Goal: Task Accomplishment & Management: Manage account settings

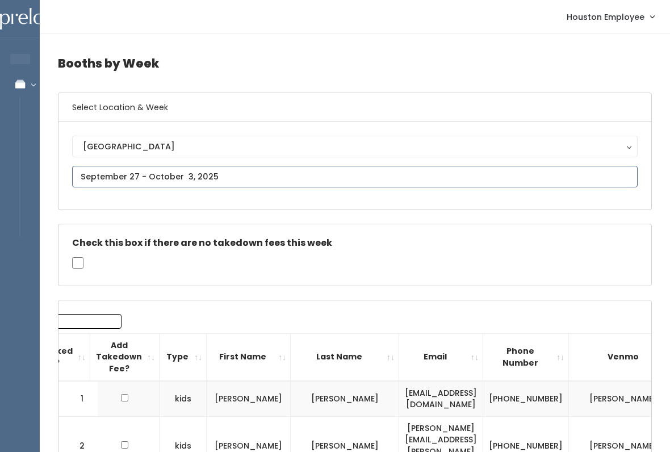
click at [247, 171] on input "text" at bounding box center [354, 177] width 565 height 22
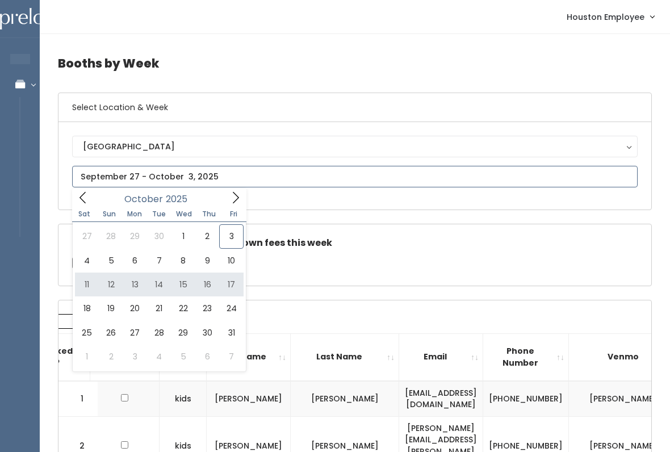
type input "October 11 to October 17"
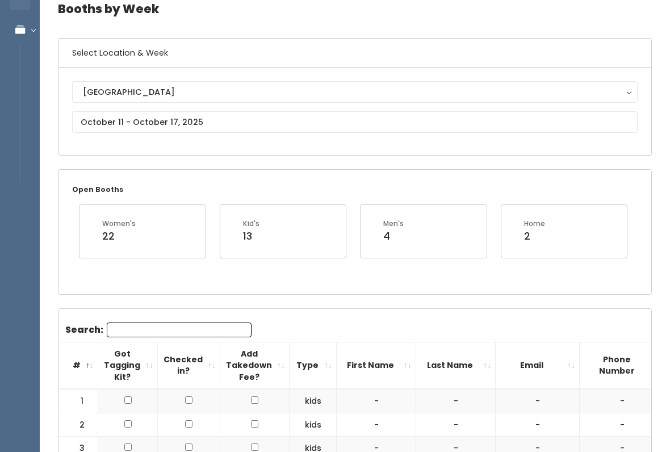
scroll to position [54, 0]
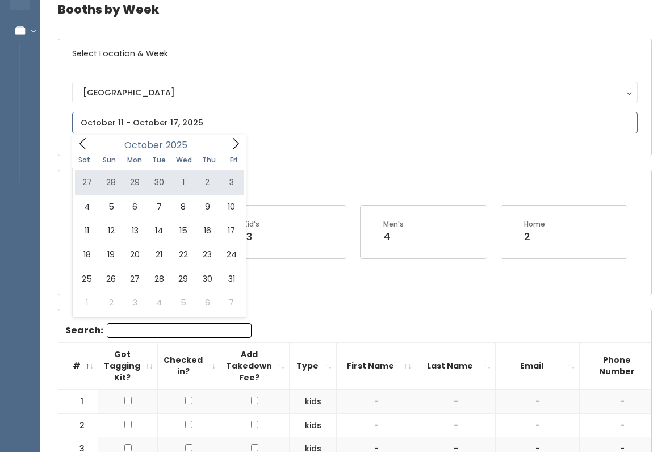
type input "[DATE] to [DATE]"
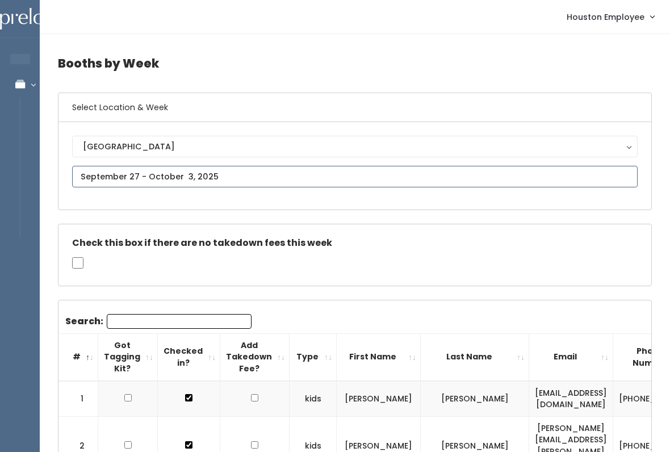
click at [113, 170] on input "text" at bounding box center [354, 177] width 565 height 22
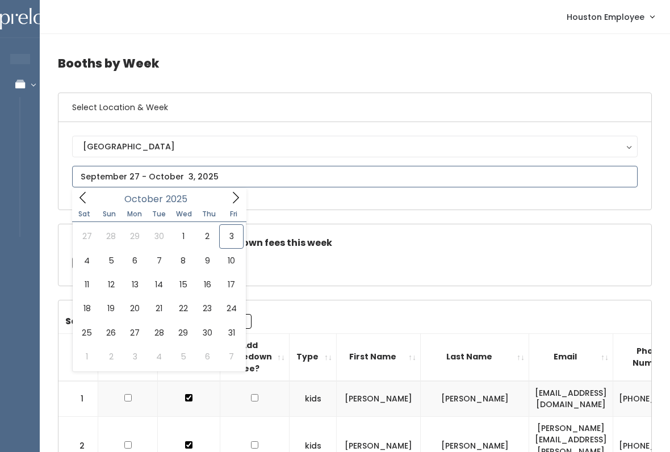
type input "September 27 to October 3"
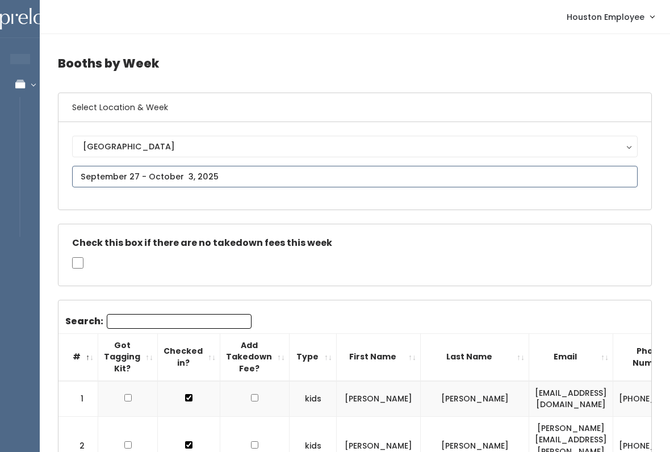
click at [162, 177] on input "text" at bounding box center [354, 177] width 565 height 22
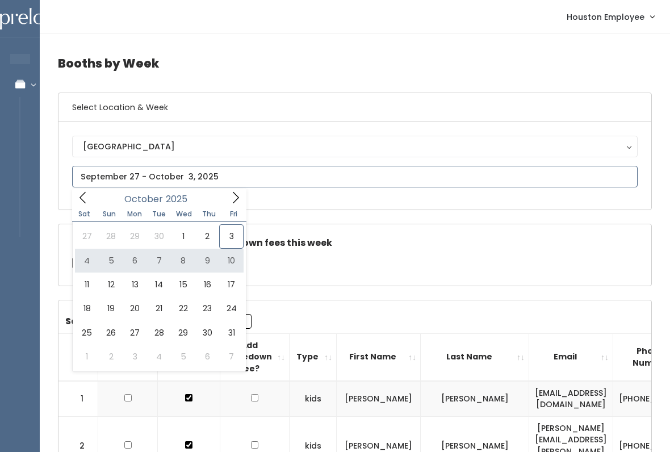
type input "October 4 to October 10"
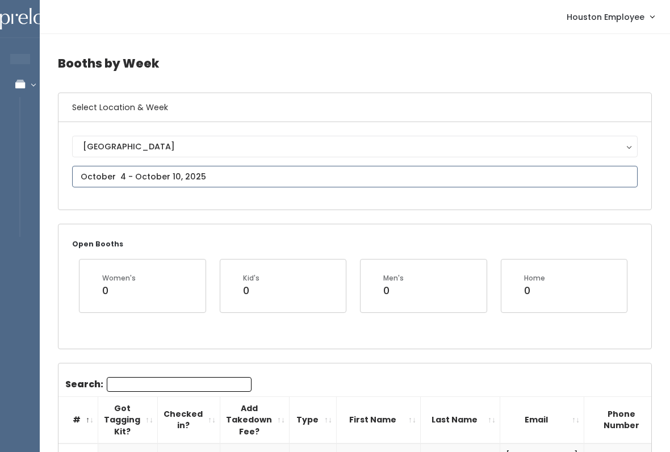
click at [222, 176] on input "text" at bounding box center [354, 177] width 565 height 22
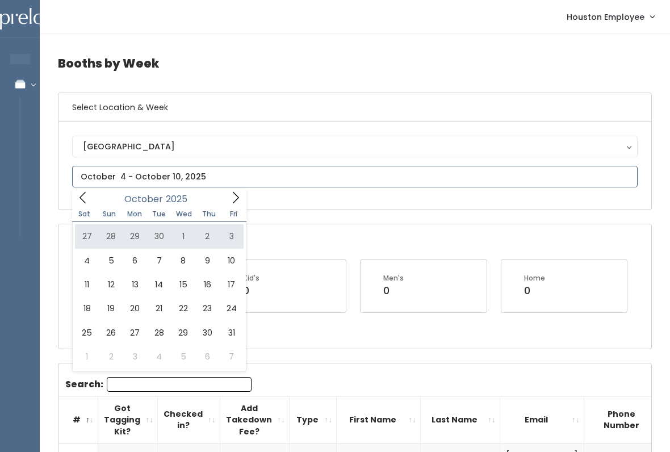
type input "September 27 to October 3"
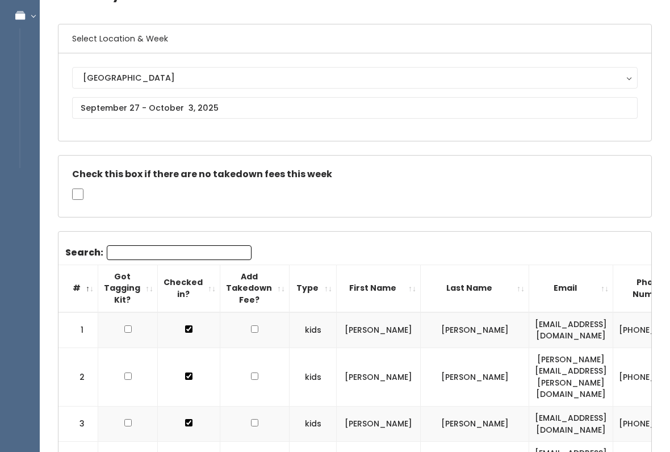
scroll to position [58, 0]
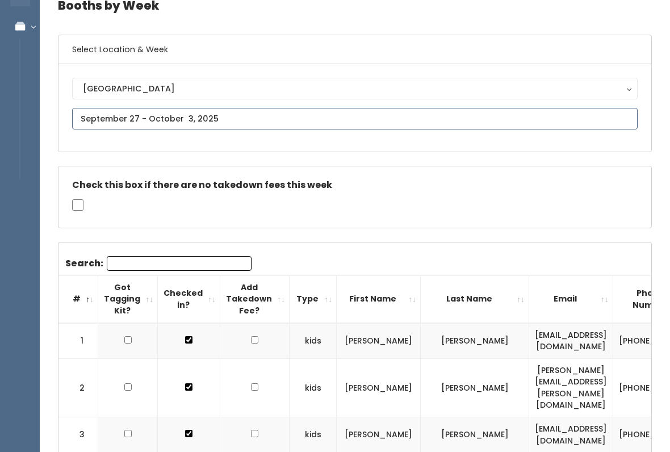
click at [485, 108] on input "text" at bounding box center [354, 119] width 565 height 22
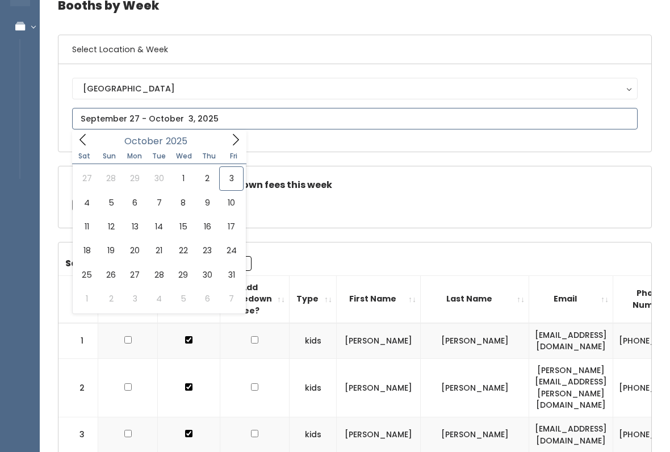
type input "October 4 to October 10"
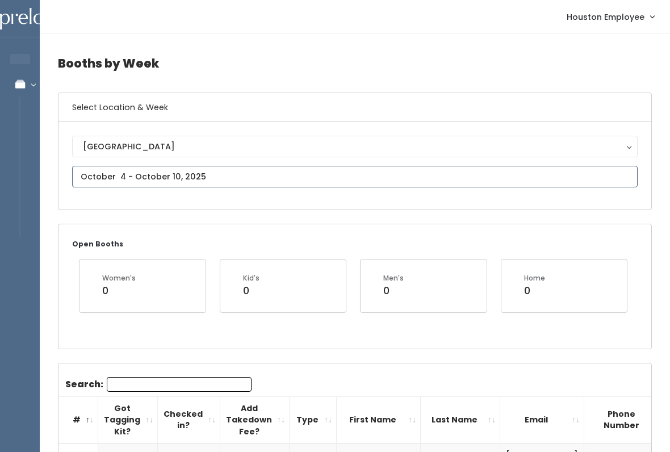
click at [110, 175] on input "text" at bounding box center [354, 177] width 565 height 22
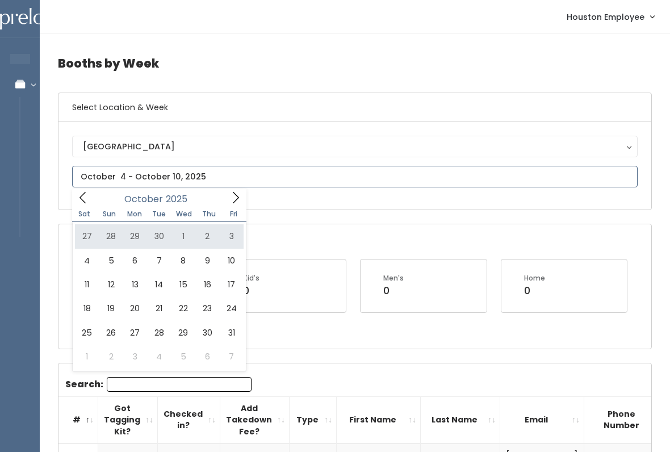
type input "September 27 to October 3"
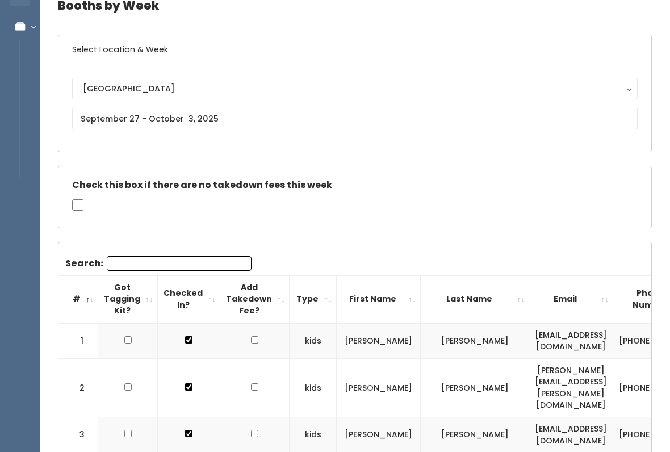
scroll to position [53, 0]
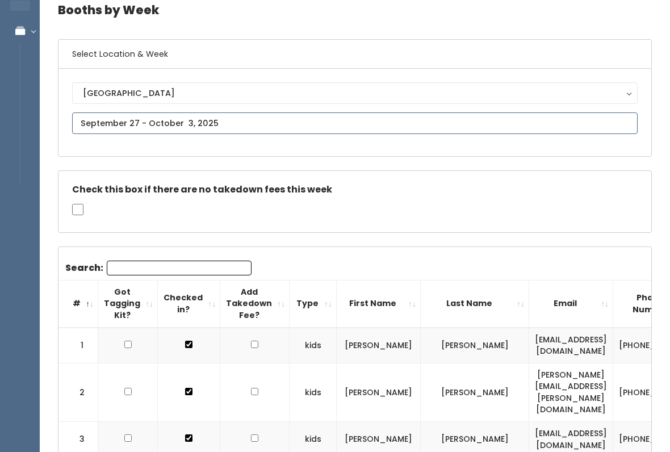
click at [316, 116] on input "text" at bounding box center [354, 123] width 565 height 22
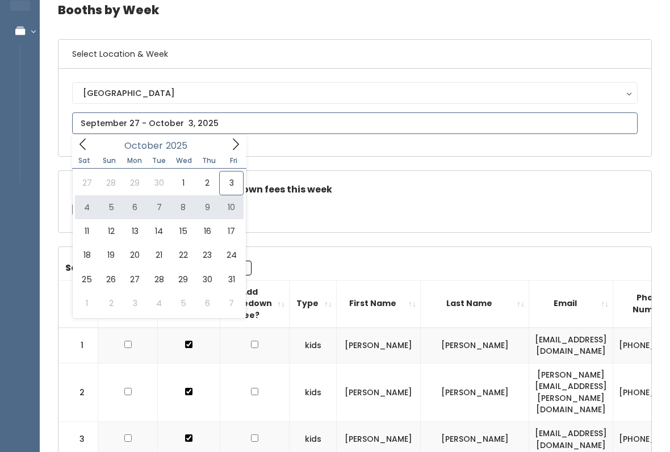
type input "October 4 to October 10"
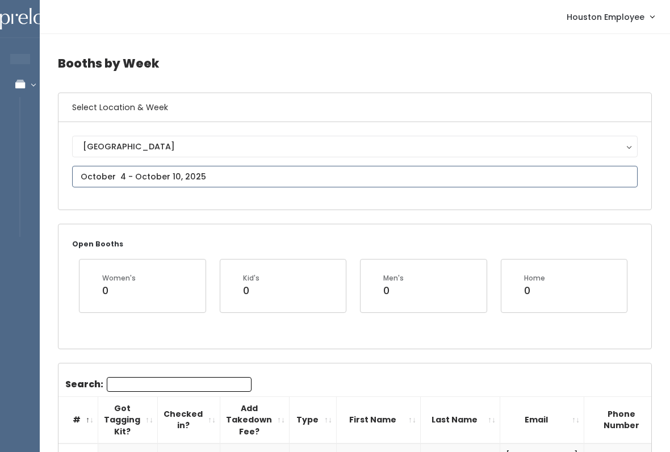
click at [313, 183] on input "text" at bounding box center [354, 177] width 565 height 22
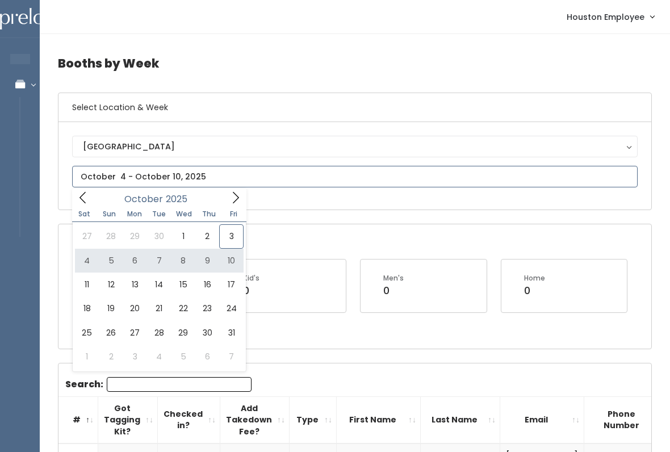
type input "[DATE] to [DATE]"
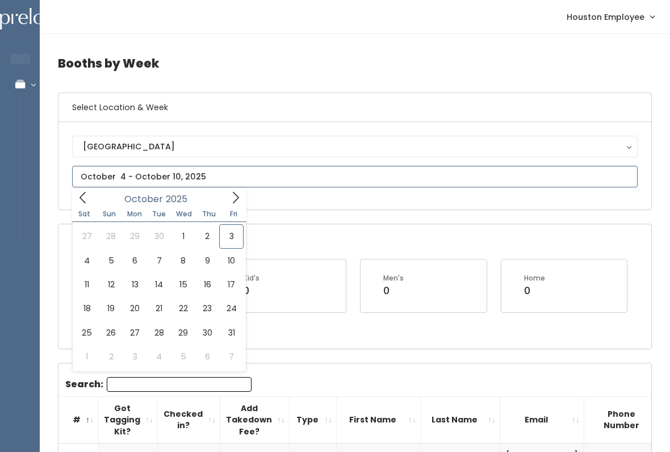
type input "September 27 to October 3"
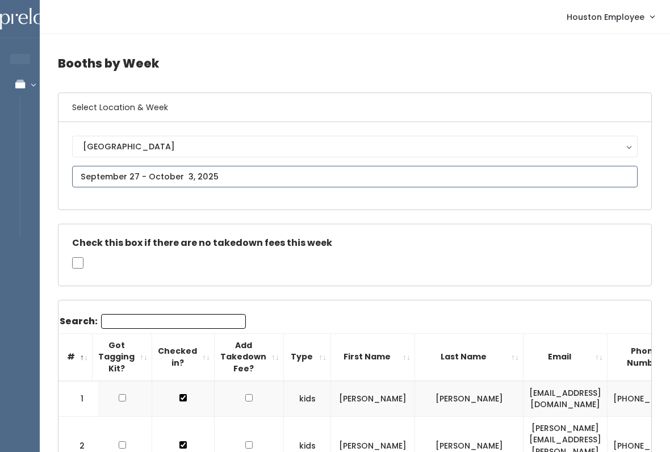
click at [535, 182] on input "text" at bounding box center [354, 177] width 565 height 22
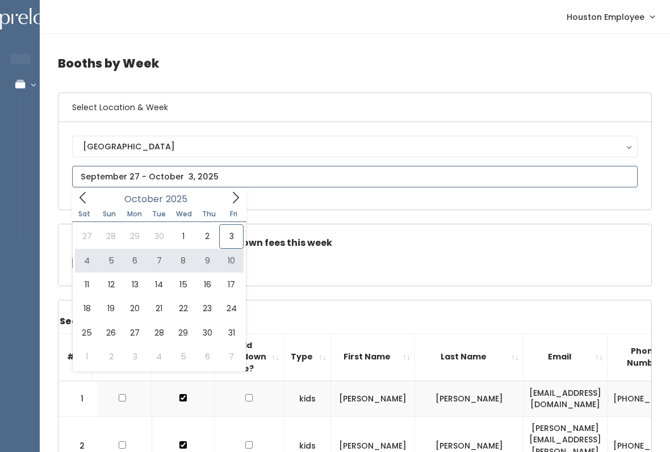
type input "[DATE] to [DATE]"
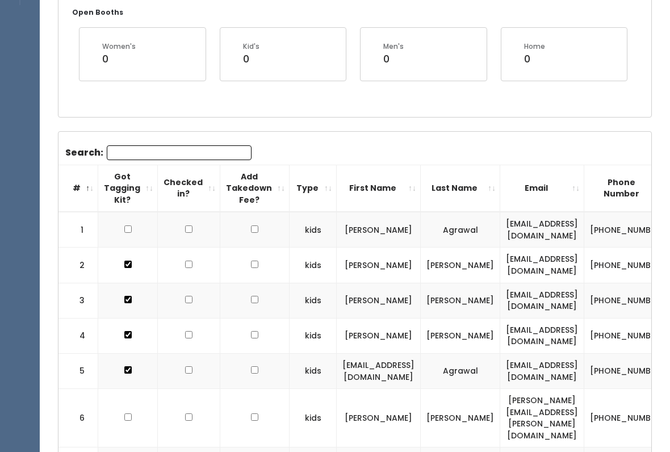
scroll to position [231, 0]
click at [182, 152] on input "Search:" at bounding box center [179, 153] width 145 height 15
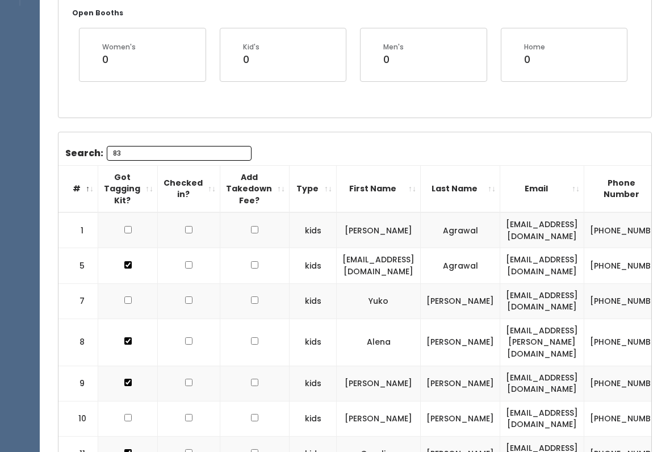
type input "8"
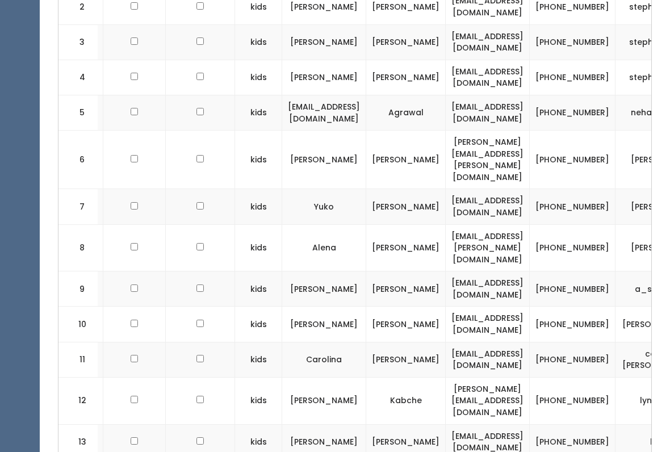
scroll to position [0, 0]
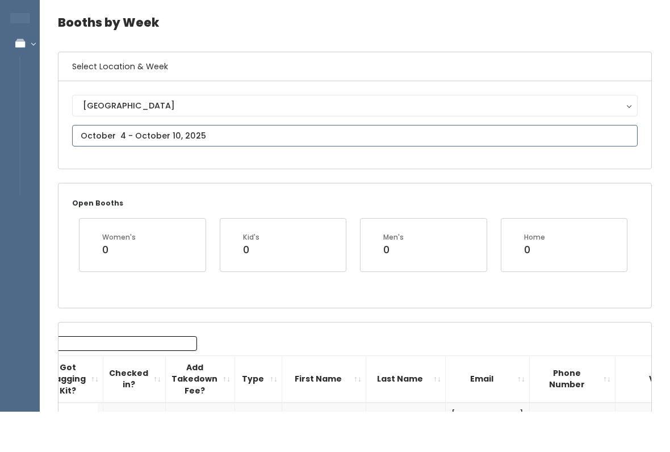
click at [89, 166] on input "text" at bounding box center [354, 177] width 565 height 22
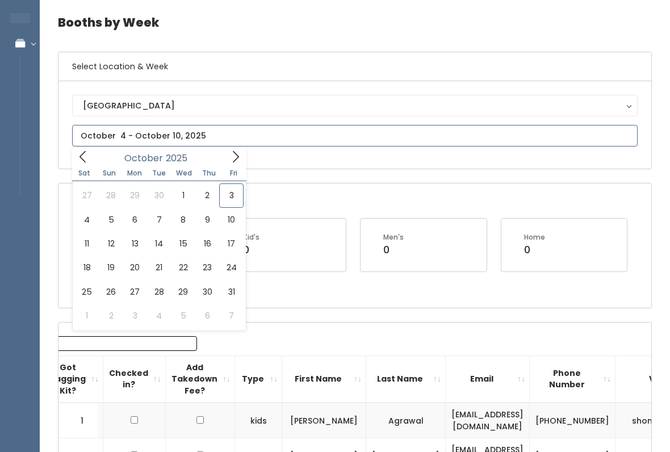
type input "October 11 to October 17"
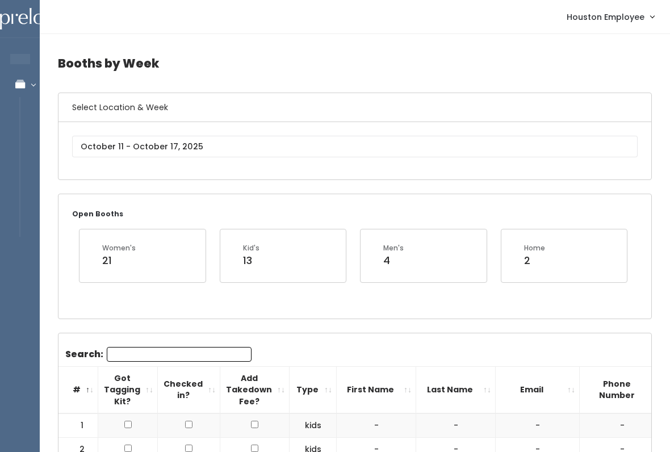
click at [123, 347] on input "Search:" at bounding box center [179, 354] width 145 height 15
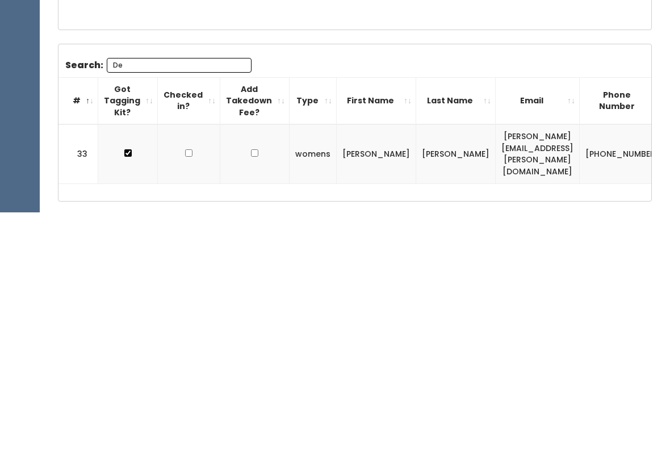
scroll to position [80, 0]
type input "D"
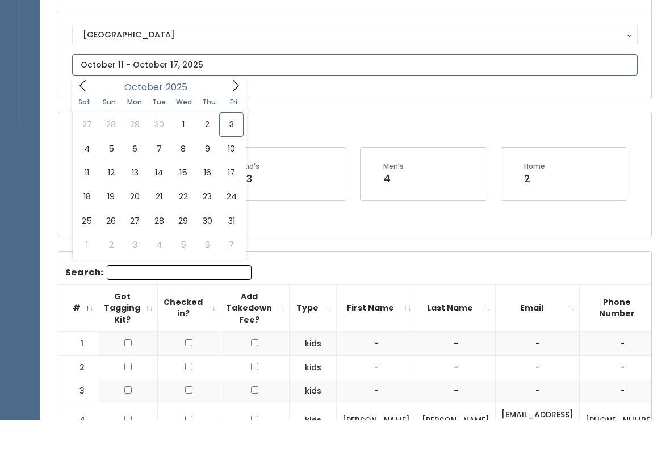
scroll to position [112, 0]
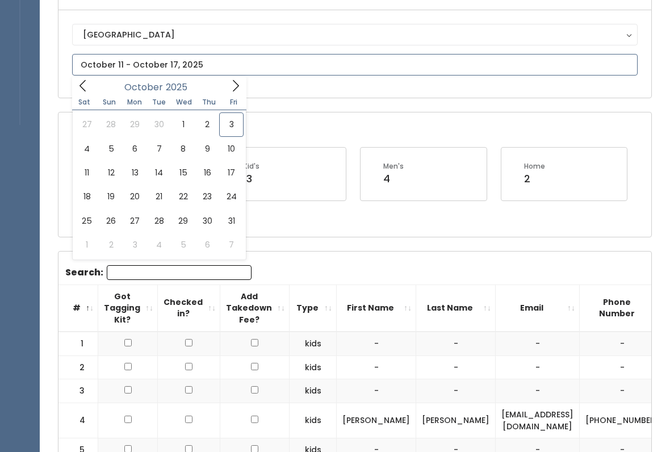
type input "October 4 to October 10"
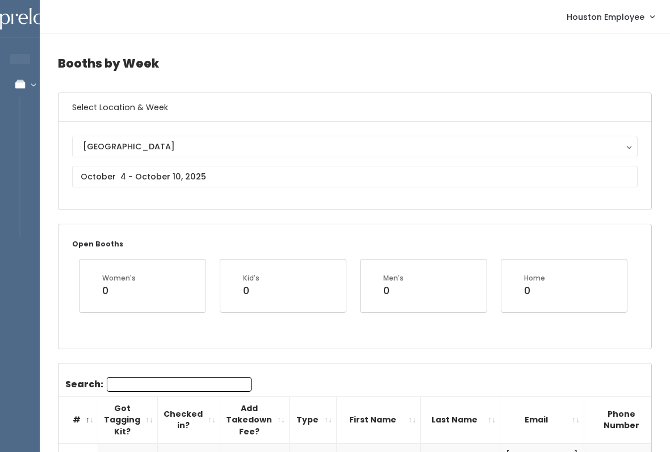
click at [164, 380] on input "Search:" at bounding box center [179, 384] width 145 height 15
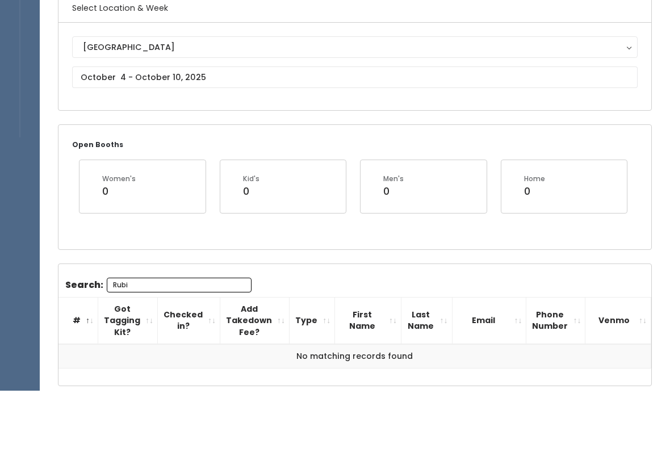
scroll to position [38, 0]
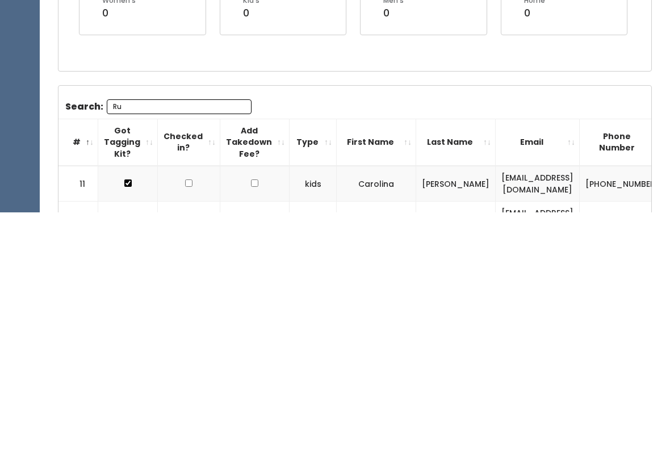
type input "R"
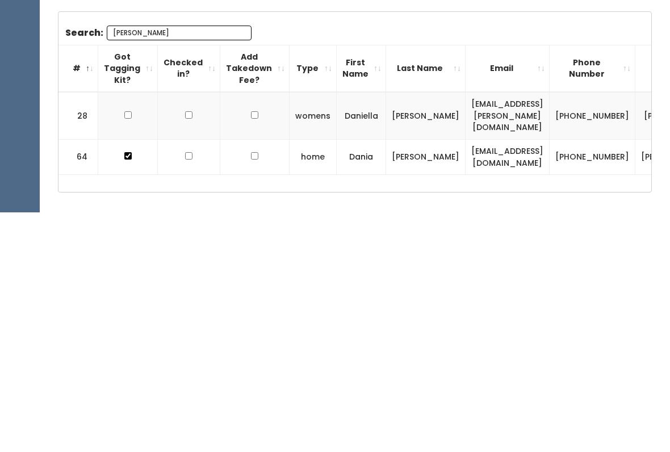
scroll to position [113, 0]
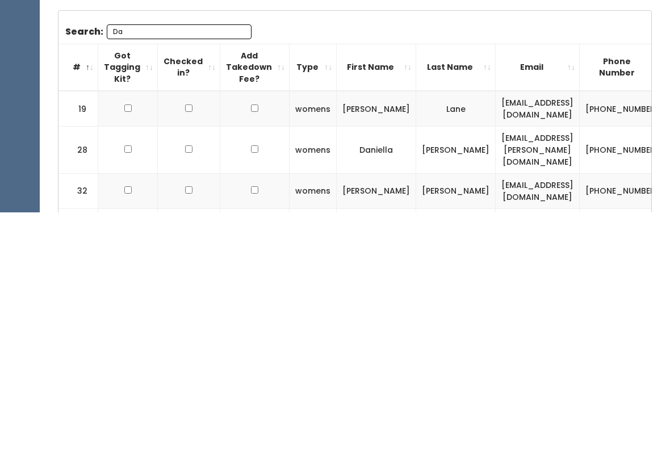
type input "D"
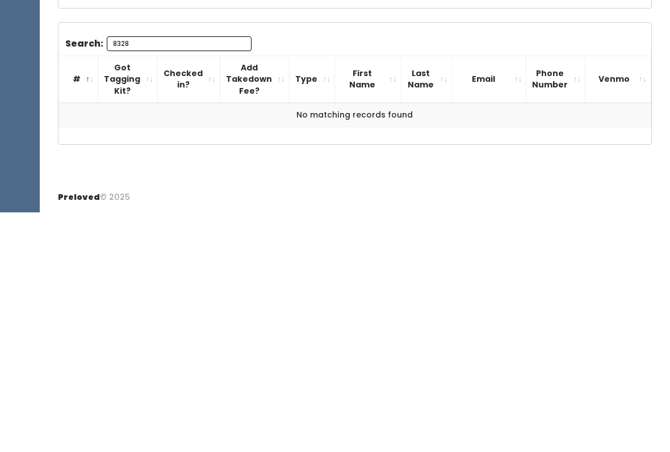
scroll to position [99, 0]
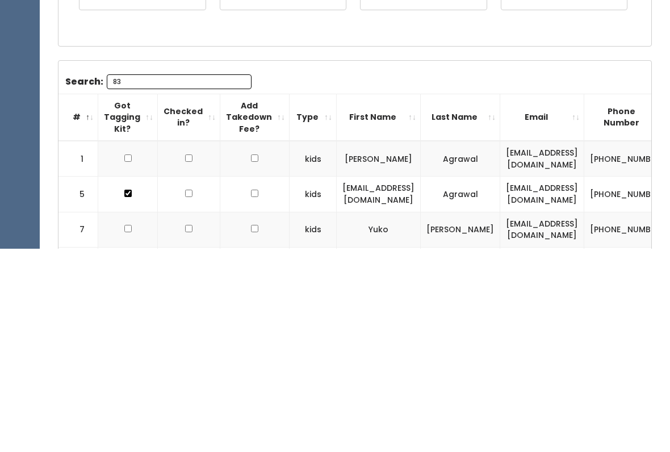
type input "8"
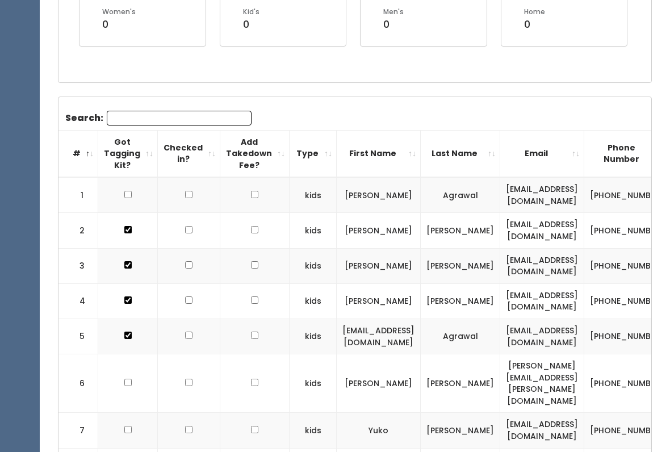
scroll to position [266, 0]
click at [192, 121] on input "Search:" at bounding box center [179, 118] width 145 height 15
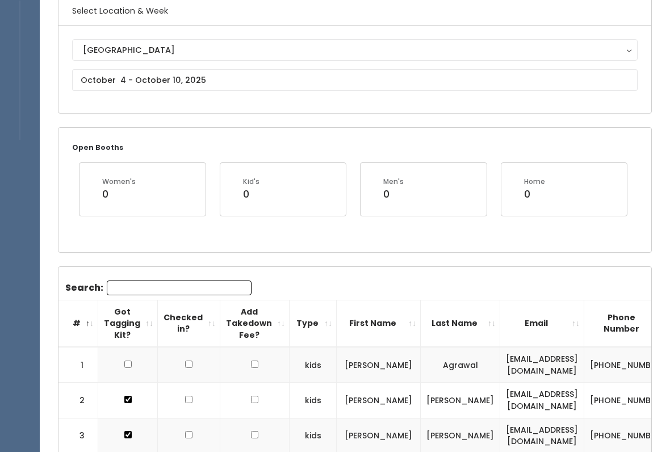
scroll to position [94, 0]
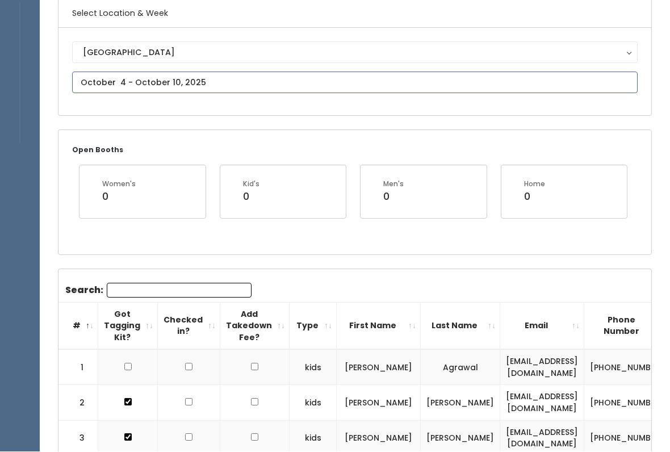
click at [511, 89] on input "text" at bounding box center [354, 83] width 565 height 22
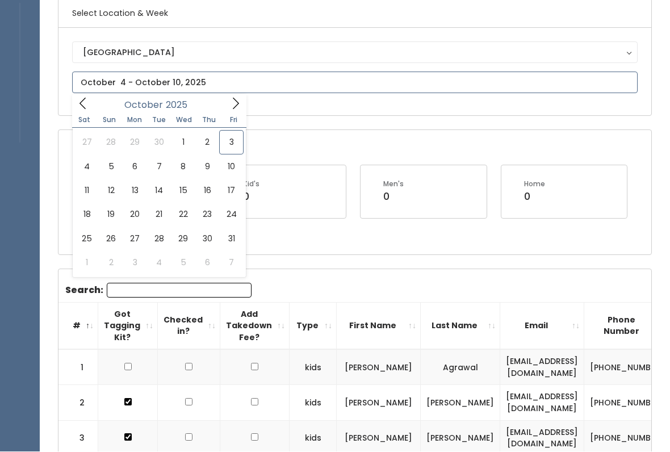
scroll to position [94, 0]
type input "October 11 to October 17"
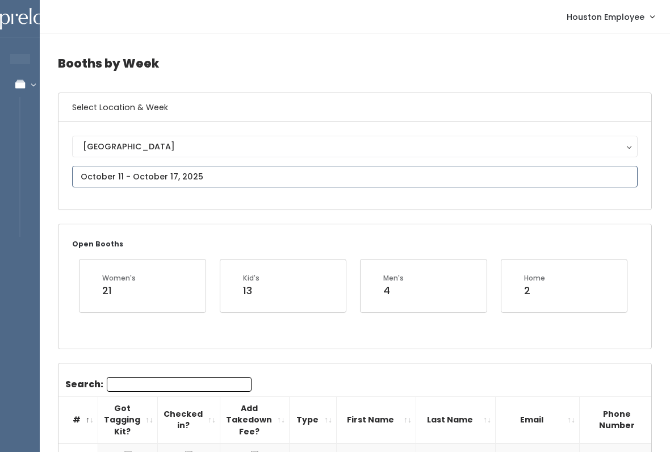
click at [406, 179] on input "text" at bounding box center [354, 177] width 565 height 22
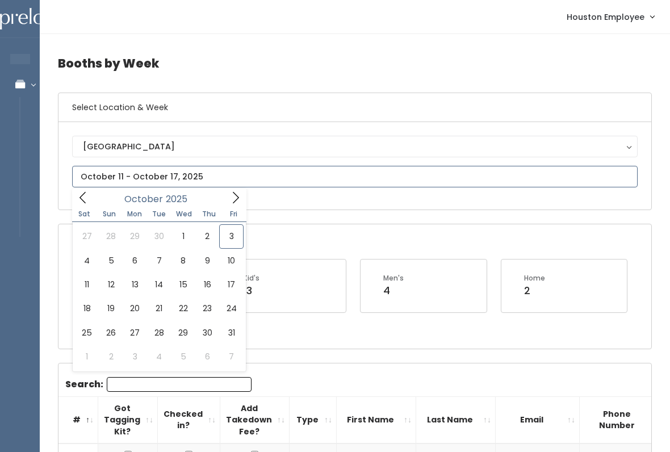
type input "September 27 to October 3"
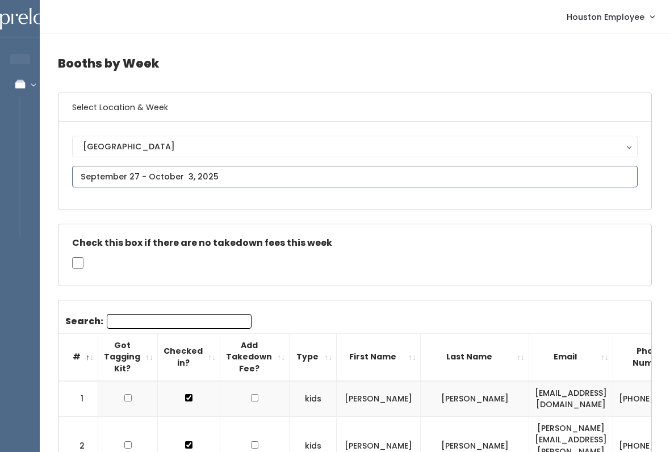
click at [388, 171] on input "text" at bounding box center [354, 177] width 565 height 22
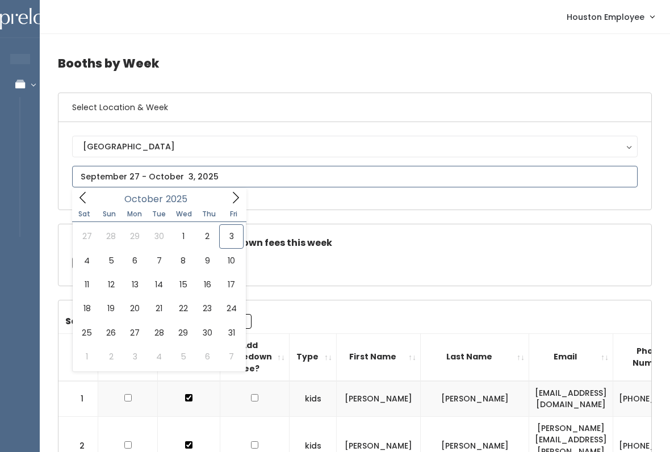
type input "[DATE] to [DATE]"
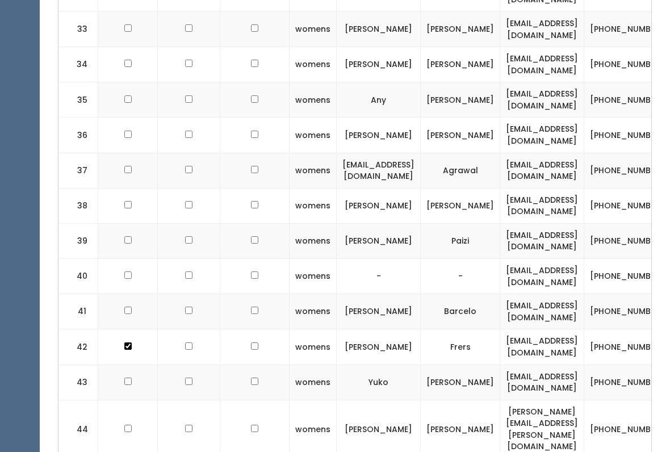
scroll to position [1657, 0]
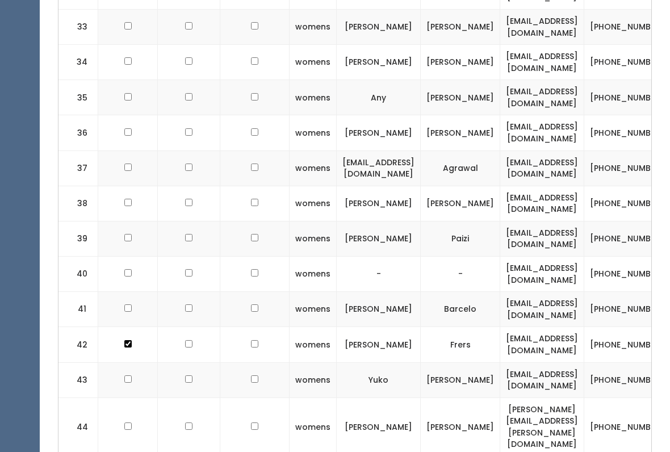
click at [127, 375] on input "checkbox" at bounding box center [127, 378] width 7 height 7
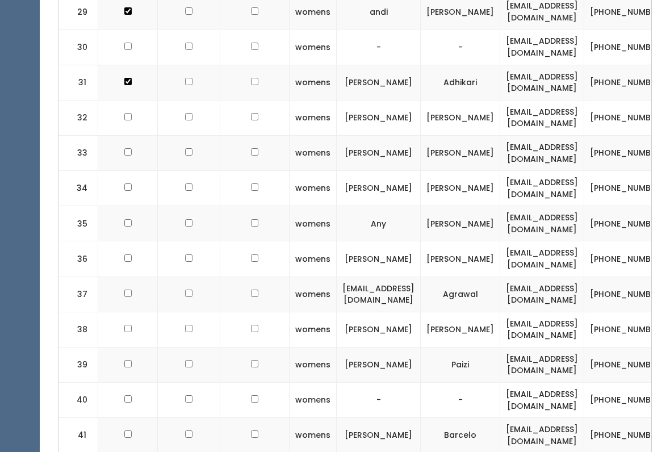
scroll to position [1530, 0]
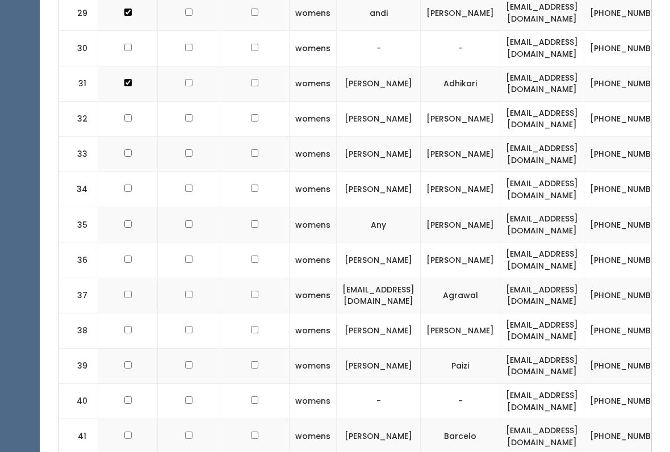
checkbox input "false"
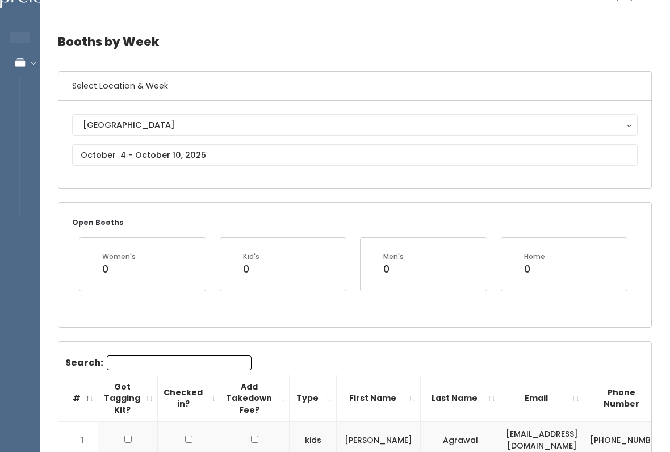
scroll to position [0, 0]
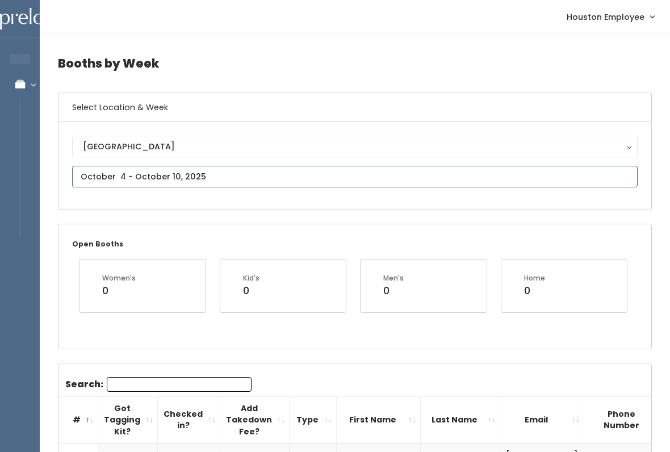
click at [340, 179] on input "text" at bounding box center [354, 177] width 565 height 22
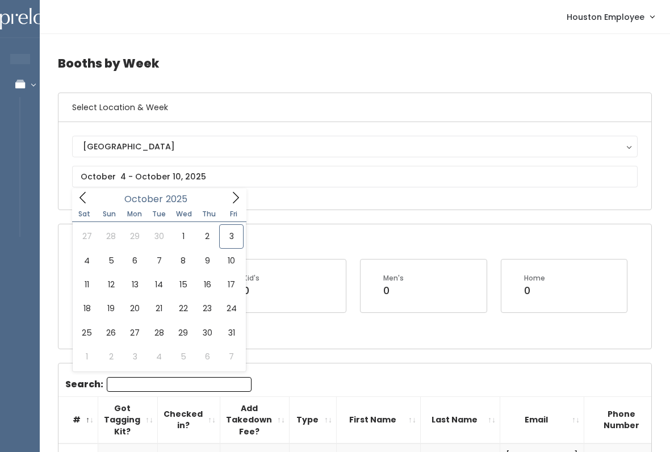
click at [395, 238] on div "Open Booths Women's 0 Kid's 0 Men's 0 Home 0" at bounding box center [354, 286] width 593 height 124
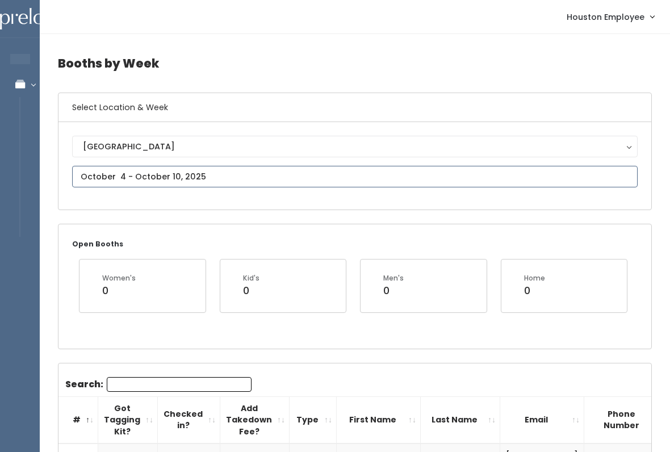
click at [334, 177] on input "text" at bounding box center [354, 177] width 565 height 22
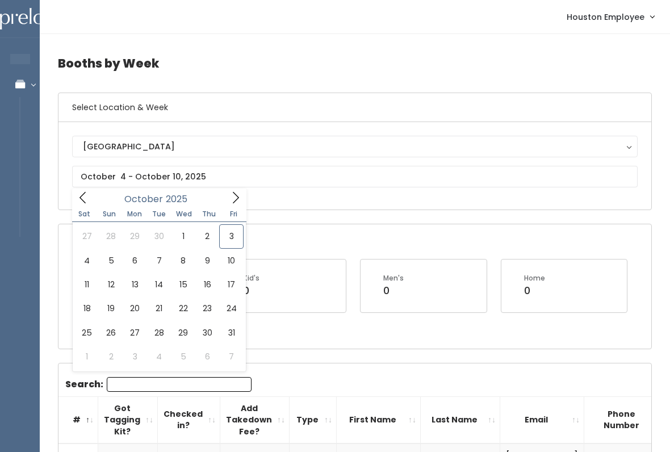
click at [303, 59] on h4 "Booths by Week" at bounding box center [355, 63] width 594 height 31
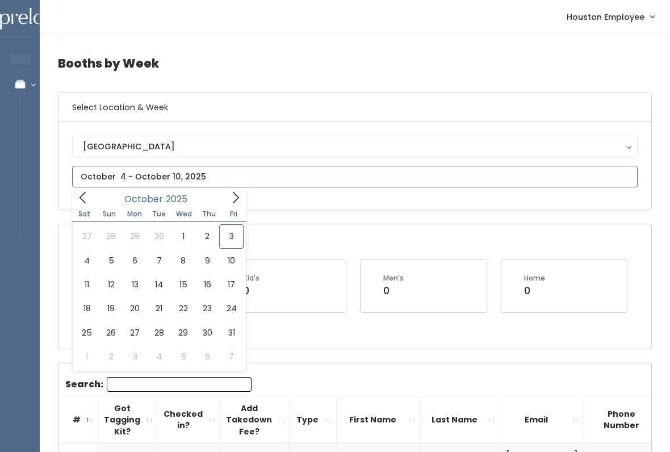
type input "September 27 to October 3"
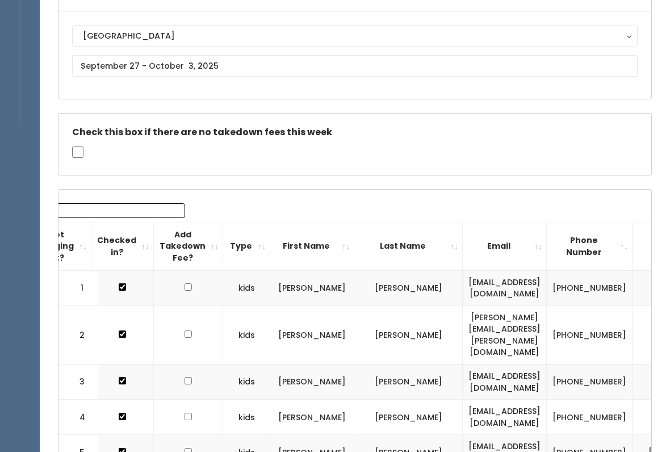
scroll to position [11, 0]
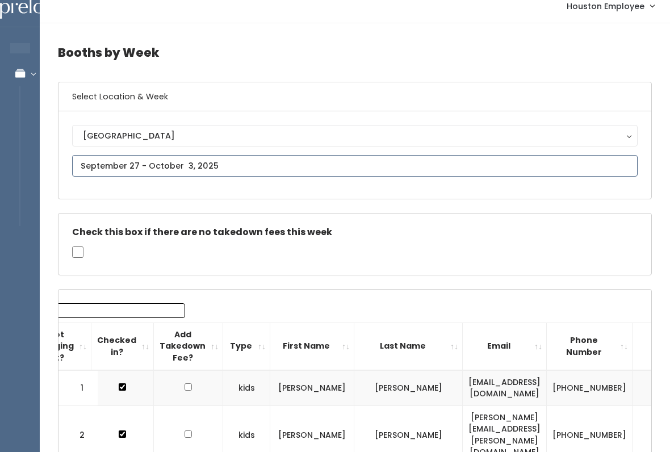
click at [373, 166] on input "text" at bounding box center [354, 166] width 565 height 22
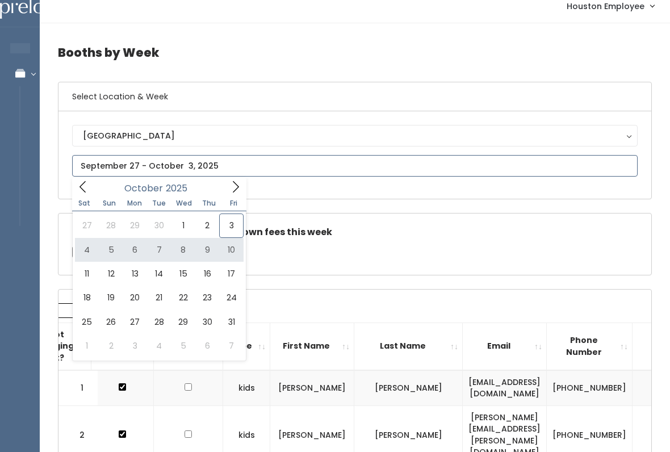
type input "[DATE] to [DATE]"
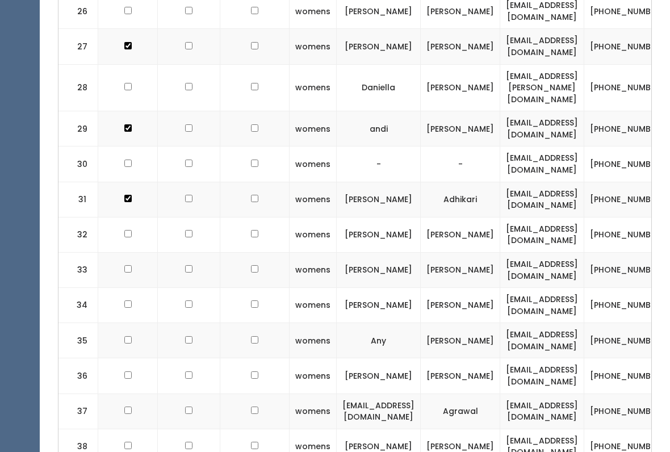
scroll to position [1416, 0]
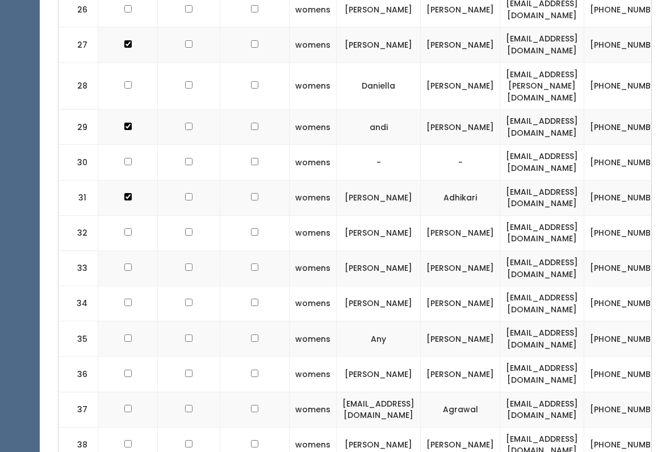
click at [118, 250] on td at bounding box center [128, 267] width 60 height 35
click at [129, 263] on input "checkbox" at bounding box center [127, 266] width 7 height 7
checkbox input "true"
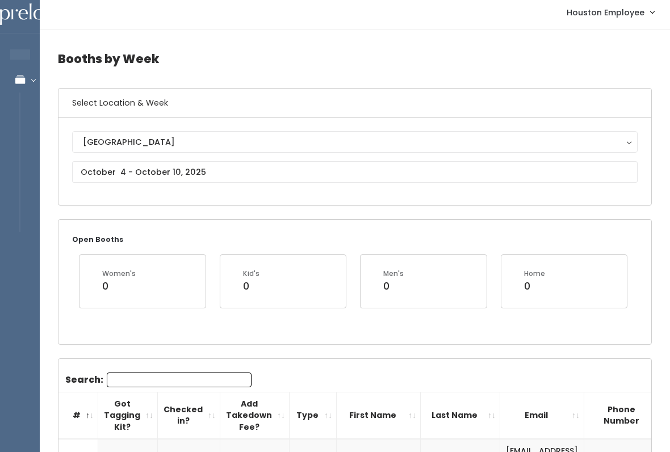
scroll to position [0, 0]
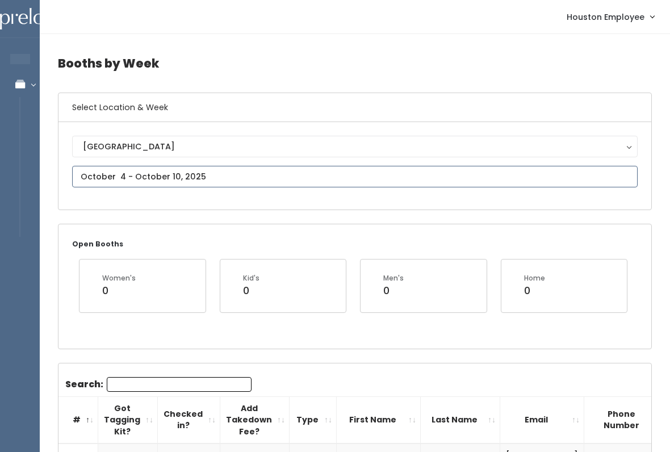
click at [234, 177] on input "text" at bounding box center [354, 177] width 565 height 22
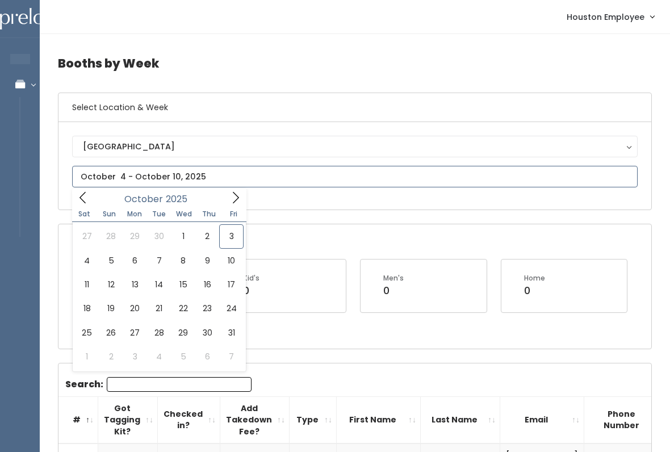
type input "September 27 to October 3"
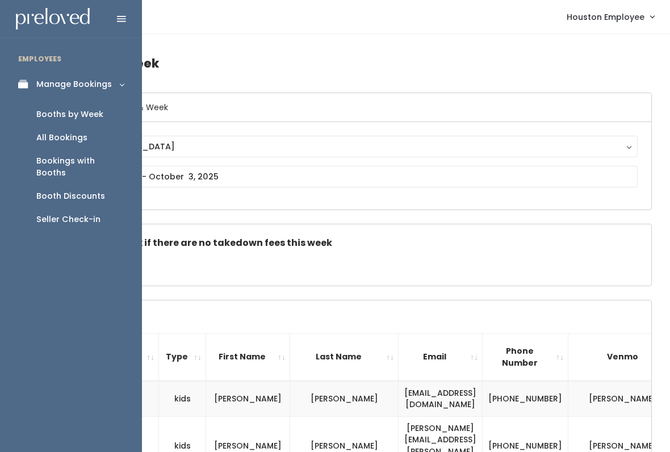
click at [26, 87] on icon at bounding box center [26, 84] width 16 height 10
click at [108, 88] on div "Manage Bookings" at bounding box center [73, 84] width 75 height 12
click at [94, 190] on div "Booth Discounts" at bounding box center [70, 196] width 69 height 12
